Goal: Task Accomplishment & Management: Use online tool/utility

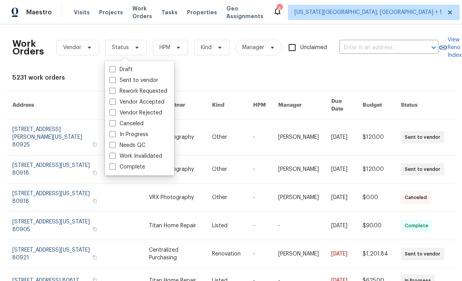
click at [117, 145] on label "Needs QC" at bounding box center [128, 146] width 36 height 8
click at [115, 145] on input "Needs QC" at bounding box center [112, 144] width 5 height 5
checkbox input "true"
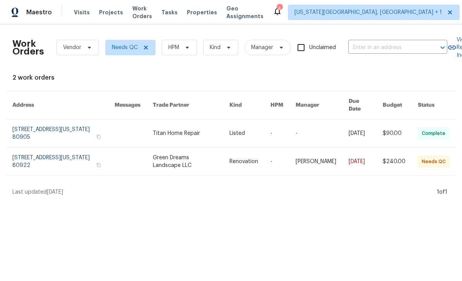
click at [262, 125] on link at bounding box center [250, 134] width 41 height 28
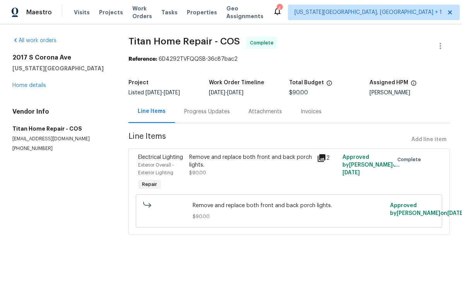
click at [134, 12] on span "Work Orders" at bounding box center [142, 12] width 20 height 15
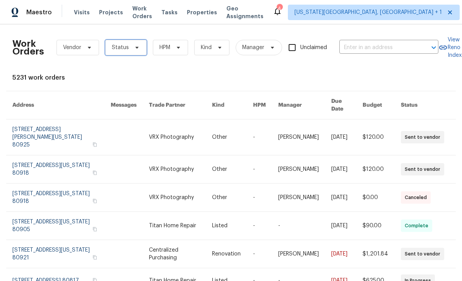
click at [137, 52] on span "Status" at bounding box center [125, 47] width 41 height 15
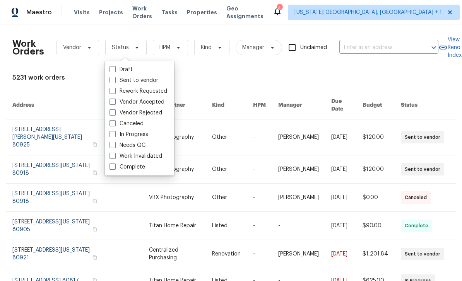
click at [117, 147] on label "Needs QC" at bounding box center [128, 146] width 36 height 8
click at [115, 147] on input "Needs QC" at bounding box center [112, 144] width 5 height 5
checkbox input "true"
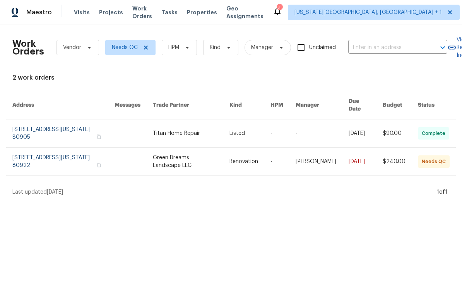
click at [150, 160] on link at bounding box center [134, 162] width 38 height 28
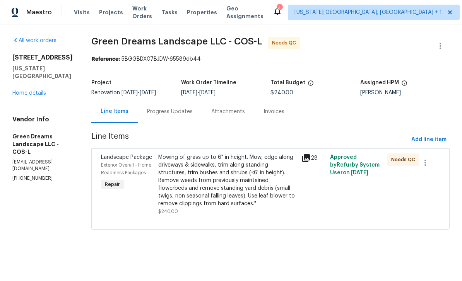
click at [214, 175] on div "Mowing of grass up to 6" in height. Mow, edge along driveways & sidewalks, trim…" at bounding box center [227, 181] width 139 height 54
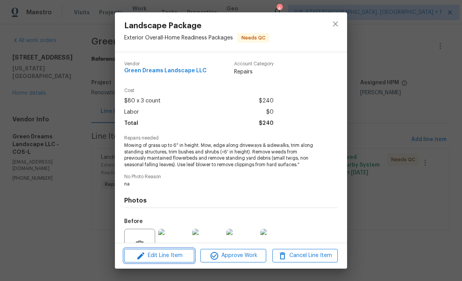
click at [177, 258] on span "Edit Line Item" at bounding box center [159, 256] width 65 height 10
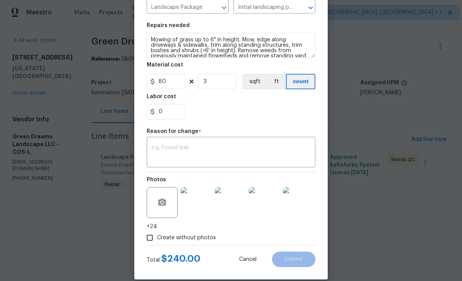
scroll to position [97, 0]
click at [173, 87] on input "80" at bounding box center [166, 81] width 39 height 15
type input "390"
click at [228, 83] on input "3" at bounding box center [217, 81] width 39 height 15
type input "1"
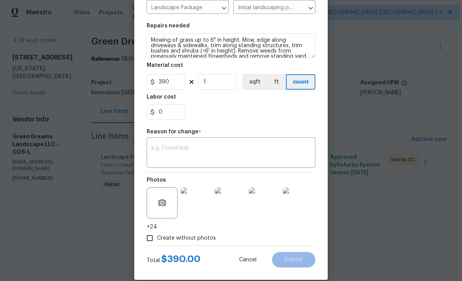
click at [201, 241] on span "Create without photos" at bounding box center [186, 239] width 59 height 8
click at [157, 241] on input "Create without photos" at bounding box center [149, 238] width 15 height 15
checkbox input "false"
click at [232, 159] on textarea at bounding box center [231, 154] width 160 height 16
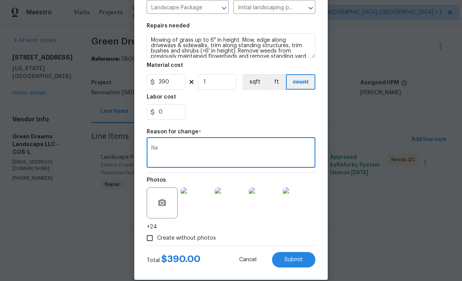
type textarea "Na"
click at [311, 262] on button "Submit" at bounding box center [293, 259] width 43 height 15
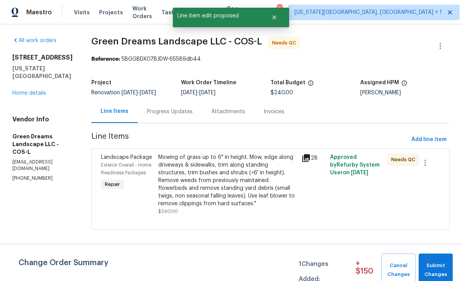
scroll to position [0, 0]
click at [441, 268] on span "Submit Changes" at bounding box center [436, 271] width 27 height 18
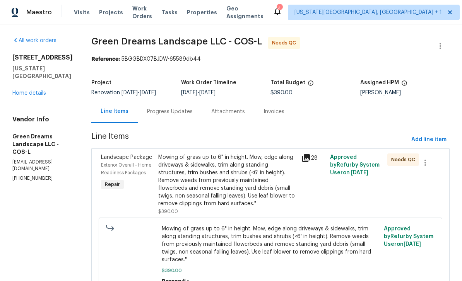
click at [244, 177] on div "Mowing of grass up to 6" in height. Mow, edge along driveways & sidewalks, trim…" at bounding box center [227, 181] width 139 height 54
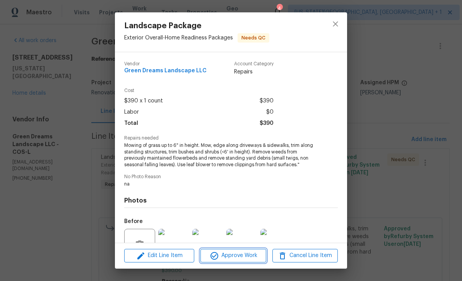
click at [257, 260] on span "Approve Work" at bounding box center [233, 256] width 61 height 10
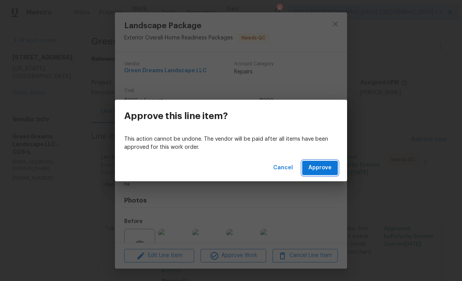
click at [327, 175] on button "Approve" at bounding box center [320, 168] width 36 height 14
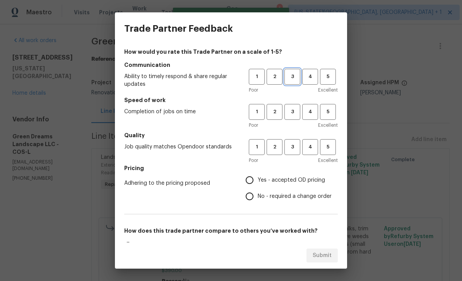
click at [295, 84] on button "3" at bounding box center [293, 77] width 16 height 16
click at [299, 118] on button "3" at bounding box center [293, 112] width 16 height 16
click at [295, 151] on span "3" at bounding box center [292, 147] width 14 height 9
click at [250, 182] on input "Yes - accepted OD pricing" at bounding box center [250, 180] width 16 height 16
radio input "true"
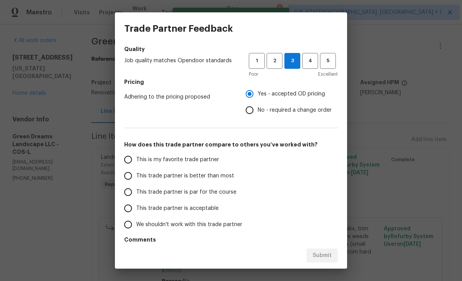
scroll to position [97, 0]
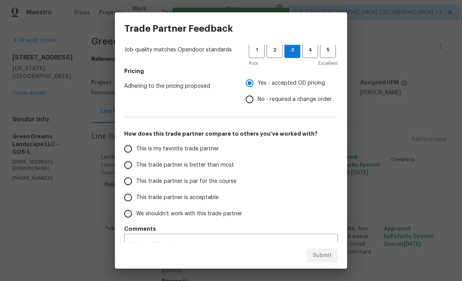
click at [133, 187] on input "This trade partner is par for the course" at bounding box center [128, 181] width 16 height 16
click at [332, 249] on button "Submit" at bounding box center [322, 256] width 31 height 14
radio input "true"
